Goal: Navigation & Orientation: Go to known website

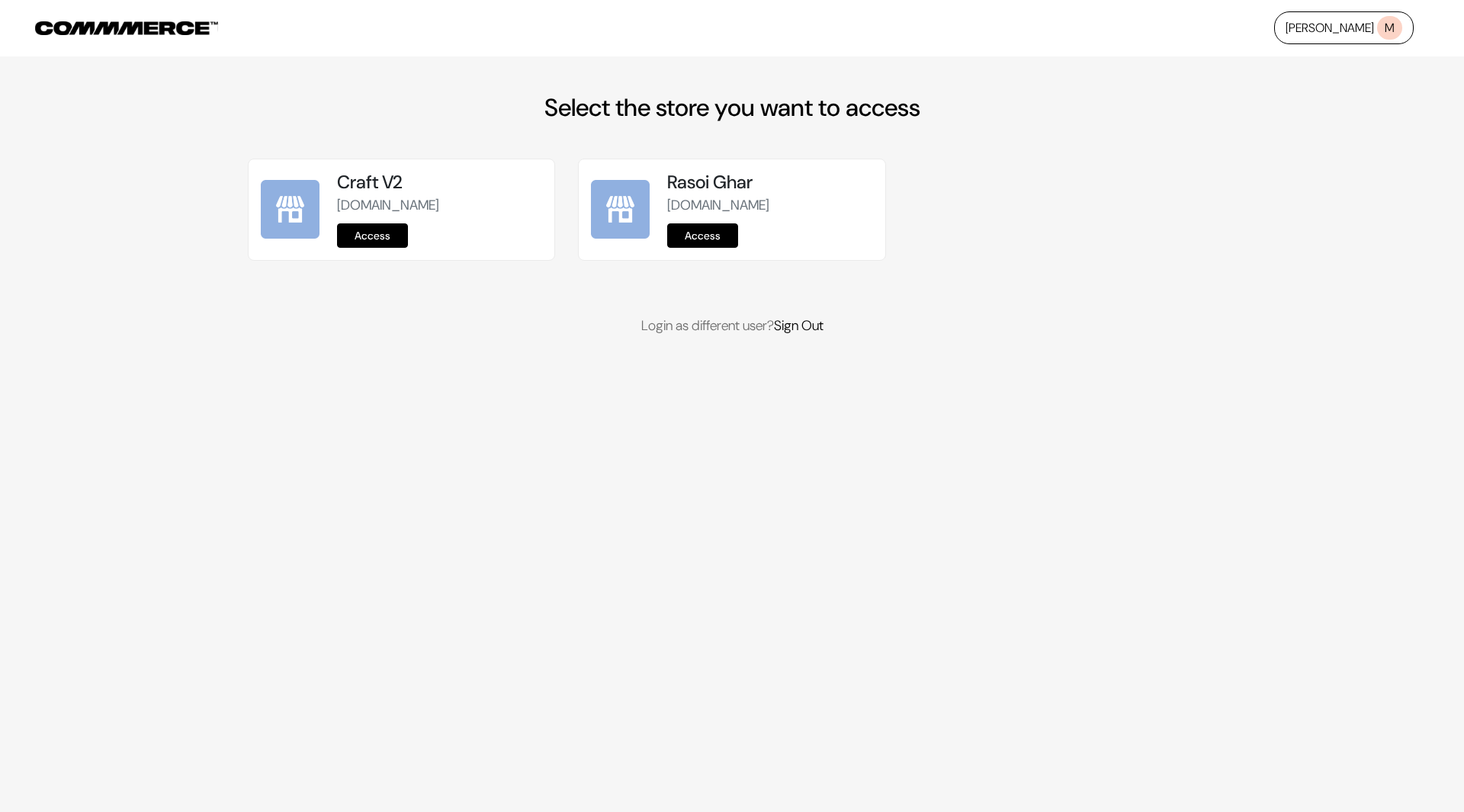
click at [709, 237] on link "Access" at bounding box center [703, 236] width 71 height 24
click at [729, 240] on link "Access" at bounding box center [703, 236] width 71 height 24
